Goal: Obtain resource: Obtain resource

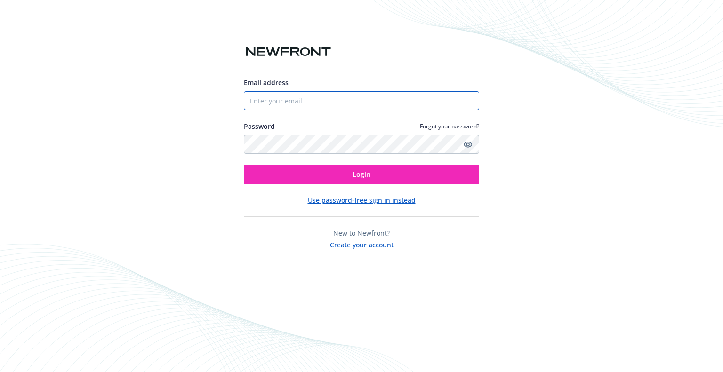
click at [362, 102] on input "Email address" at bounding box center [361, 100] width 235 height 19
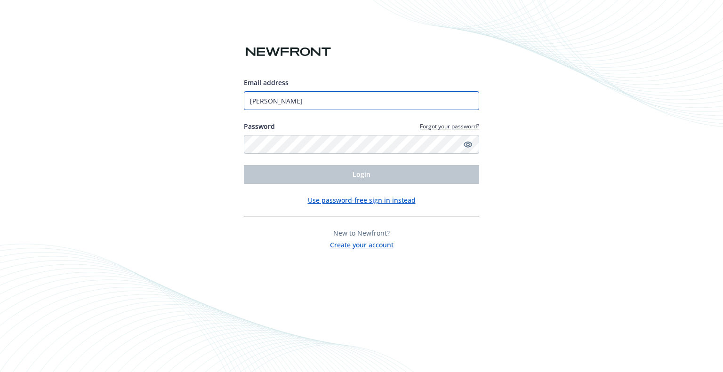
click at [362, 102] on input "[PERSON_NAME]" at bounding box center [361, 100] width 235 height 19
click at [362, 102] on input "[PERSON_NAME][EMAIL_ADDRESS]" at bounding box center [361, 100] width 235 height 19
type input "[PERSON_NAME][EMAIL_ADDRESS][DOMAIN_NAME]"
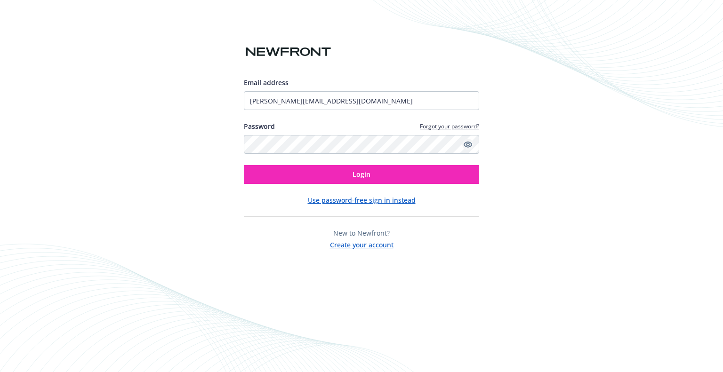
click at [469, 146] on icon "Show password" at bounding box center [468, 144] width 8 height 8
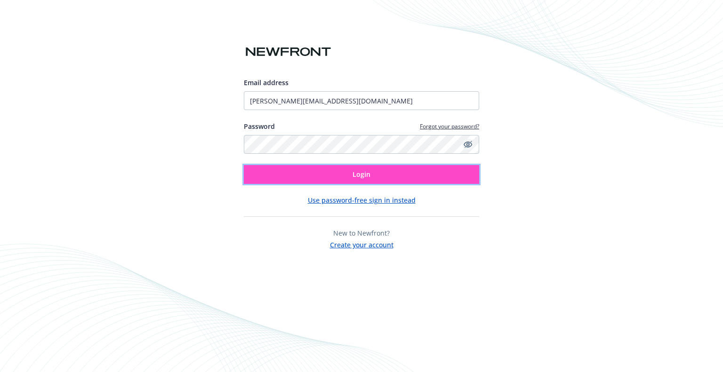
click at [423, 182] on button "Login" at bounding box center [361, 174] width 235 height 19
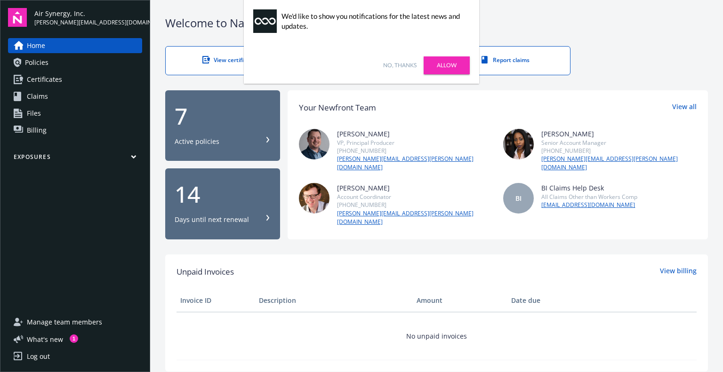
click at [397, 64] on link "No, thanks" at bounding box center [399, 65] width 33 height 8
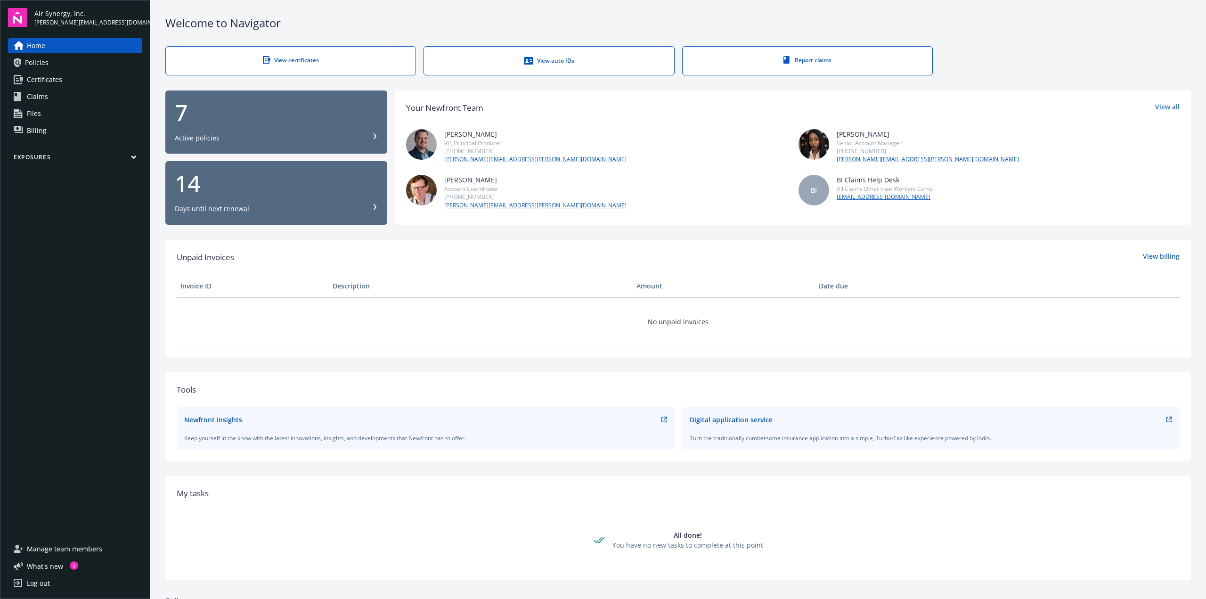
click at [283, 60] on div "View certificates" at bounding box center [291, 60] width 212 height 8
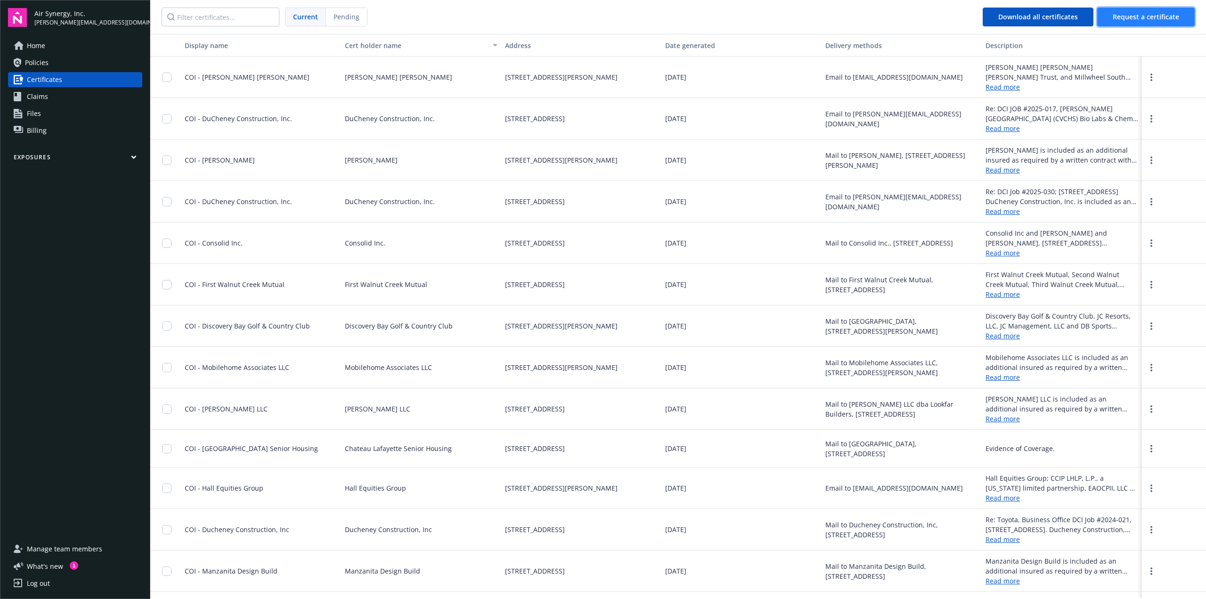
click at [1127, 23] on button "Request a certificate" at bounding box center [1145, 17] width 97 height 19
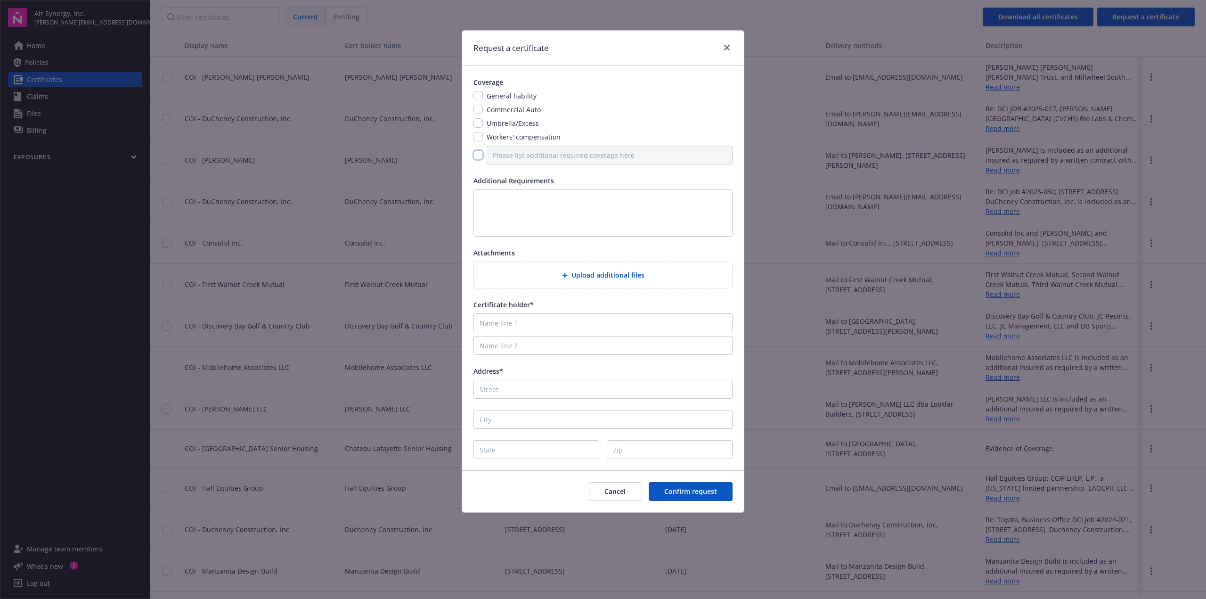
click at [475, 156] on input "checkbox" at bounding box center [477, 154] width 9 height 9
checkbox input "true"
click at [611, 495] on button "Cancel" at bounding box center [615, 491] width 52 height 19
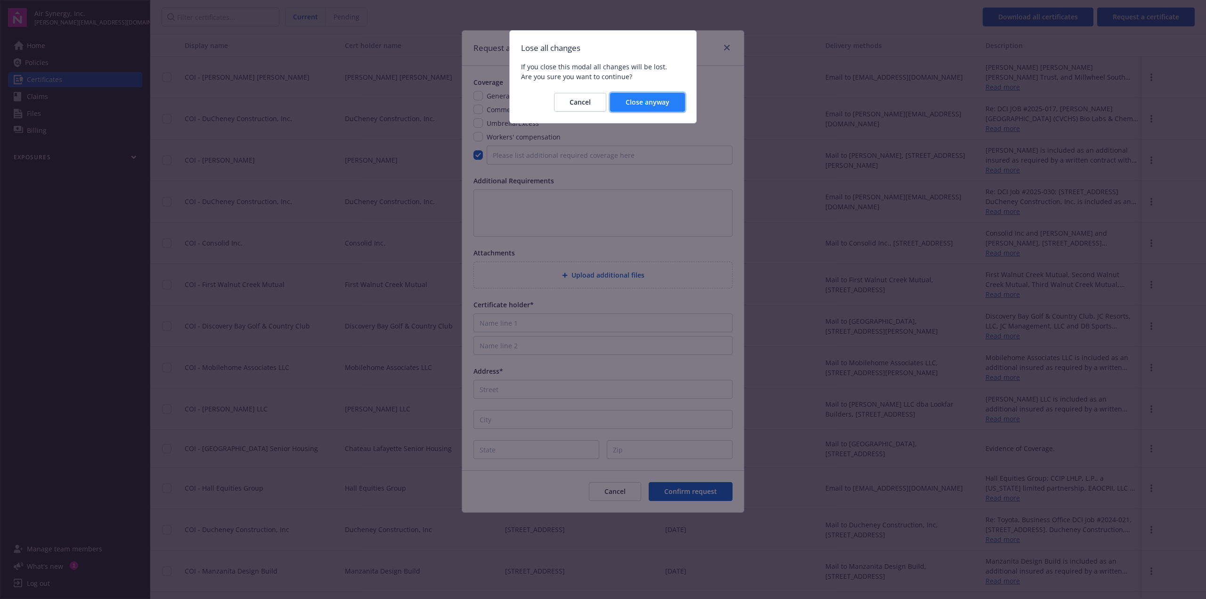
click at [638, 107] on button "Close anyway" at bounding box center [647, 102] width 75 height 19
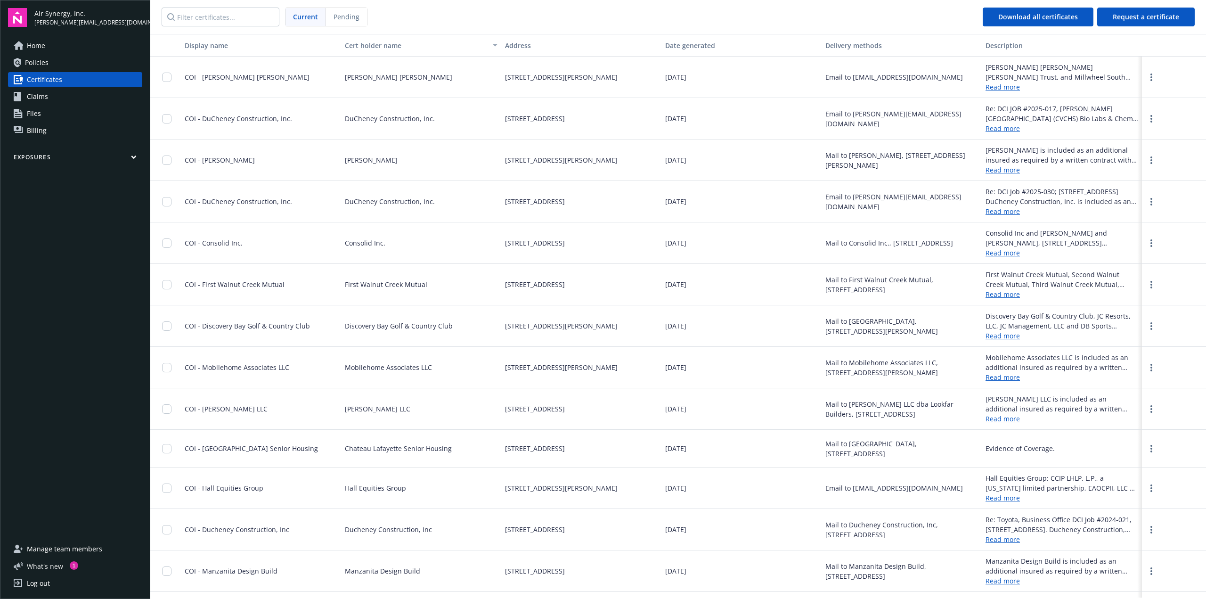
click at [30, 566] on span "What ' s new" at bounding box center [45, 566] width 36 height 10
